Goal: Task Accomplishment & Management: Use online tool/utility

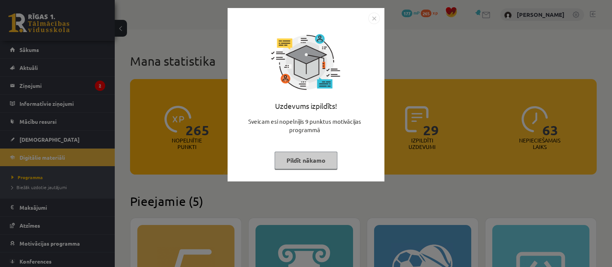
click at [304, 159] on button "Pildīt nākamo" at bounding box center [306, 161] width 63 height 18
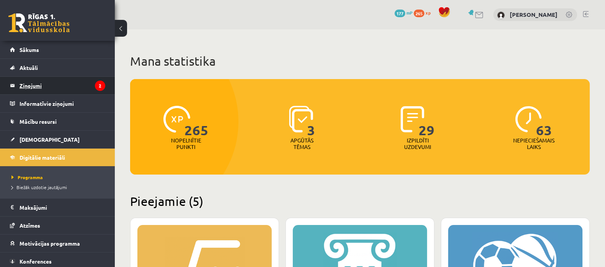
click at [48, 90] on legend "Ziņojumi 2" at bounding box center [63, 86] width 86 height 18
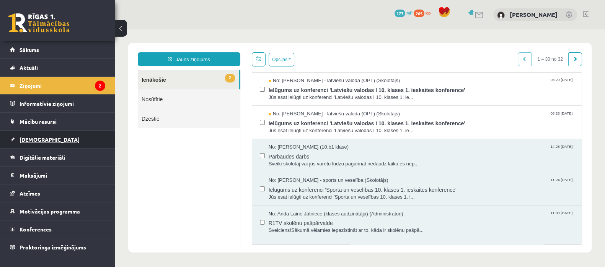
click at [49, 135] on link "[DEMOGRAPHIC_DATA]" at bounding box center [57, 140] width 95 height 18
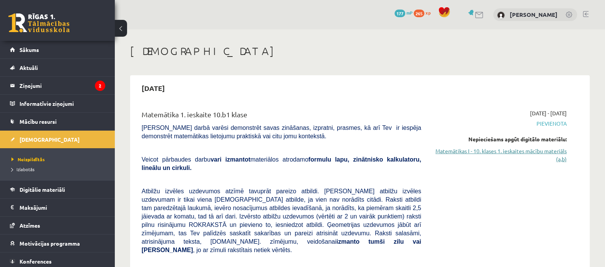
click at [514, 153] on link "Matemātikas I - 10. klases 1. ieskaites mācību materiāls (a,b)" at bounding box center [500, 155] width 134 height 16
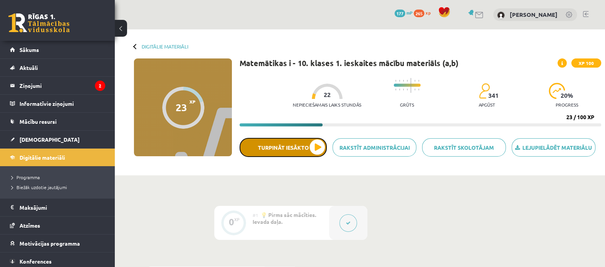
click at [274, 150] on button "Turpināt iesākto" at bounding box center [282, 147] width 87 height 19
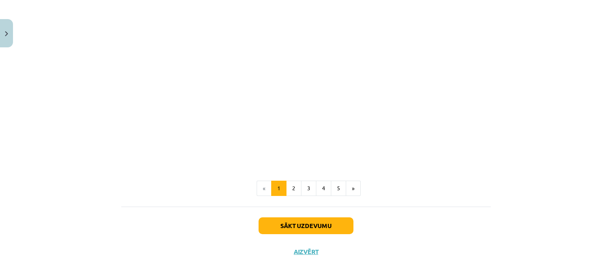
scroll to position [1186, 0]
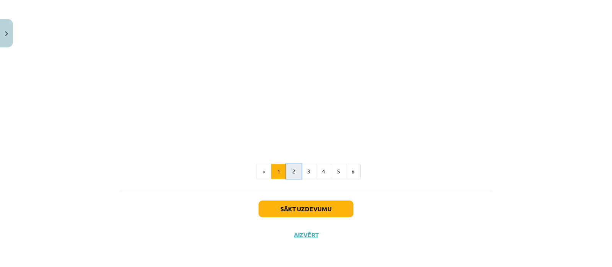
click at [292, 176] on button "2" at bounding box center [293, 171] width 15 height 15
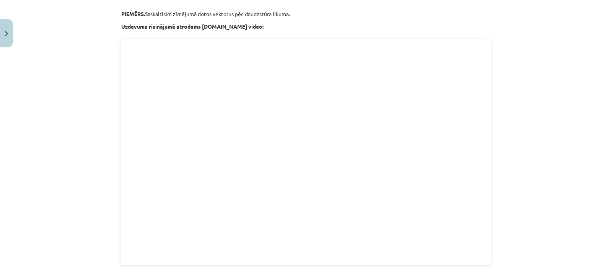
scroll to position [232, 0]
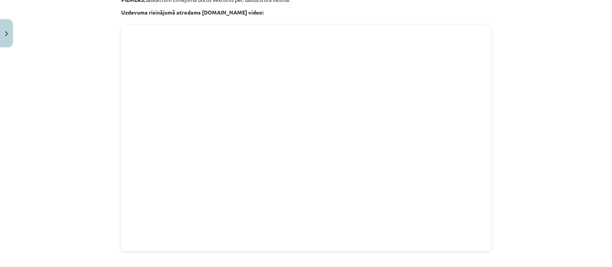
click at [536, 243] on div "Mācību tēma: Matemātikas i - 10. klases 1. ieskaites mācību materiāls (a,b) #3 …" at bounding box center [306, 133] width 612 height 267
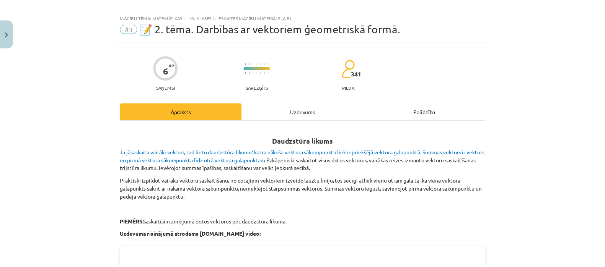
scroll to position [0, 0]
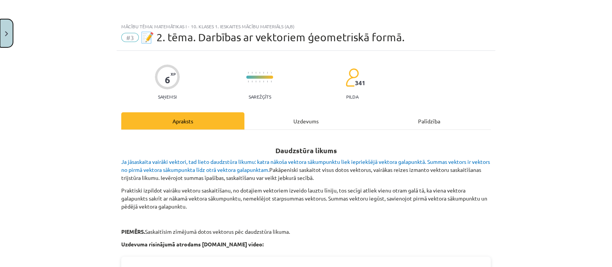
click at [8, 28] on button "Close" at bounding box center [6, 33] width 13 height 28
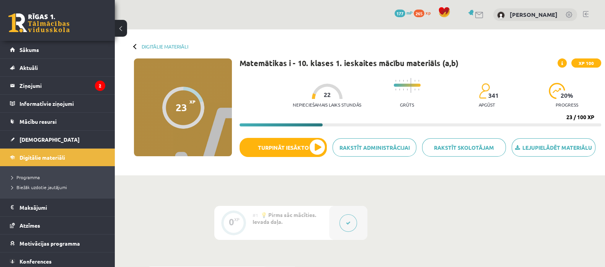
click at [585, 12] on link at bounding box center [586, 14] width 6 height 6
